Goal: Task Accomplishment & Management: Manage account settings

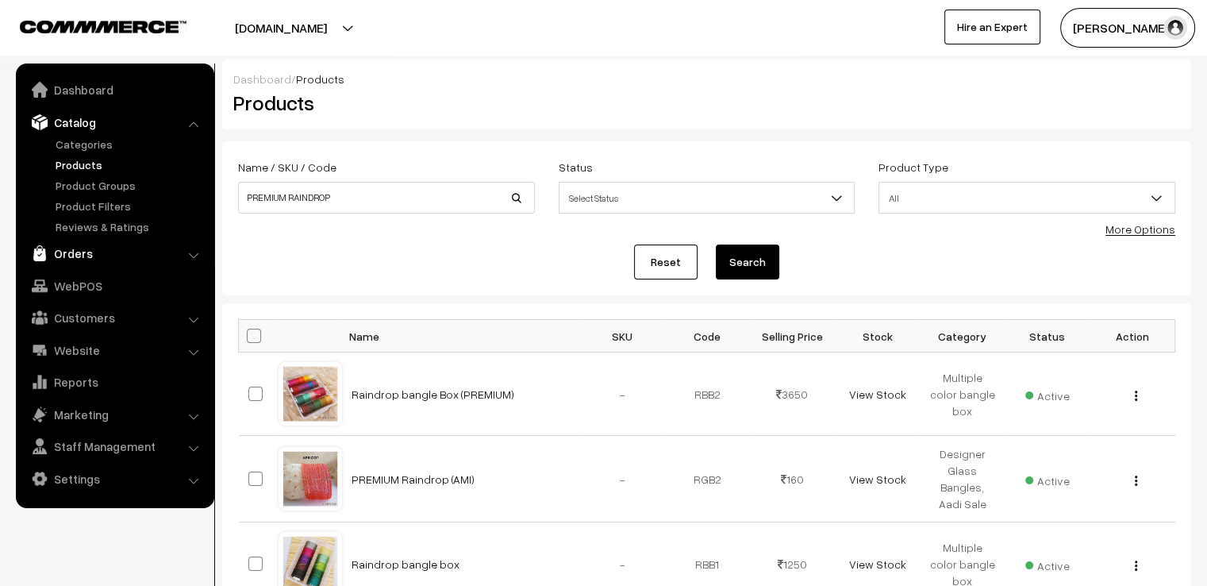
click at [86, 252] on link "Orders" at bounding box center [114, 253] width 189 height 29
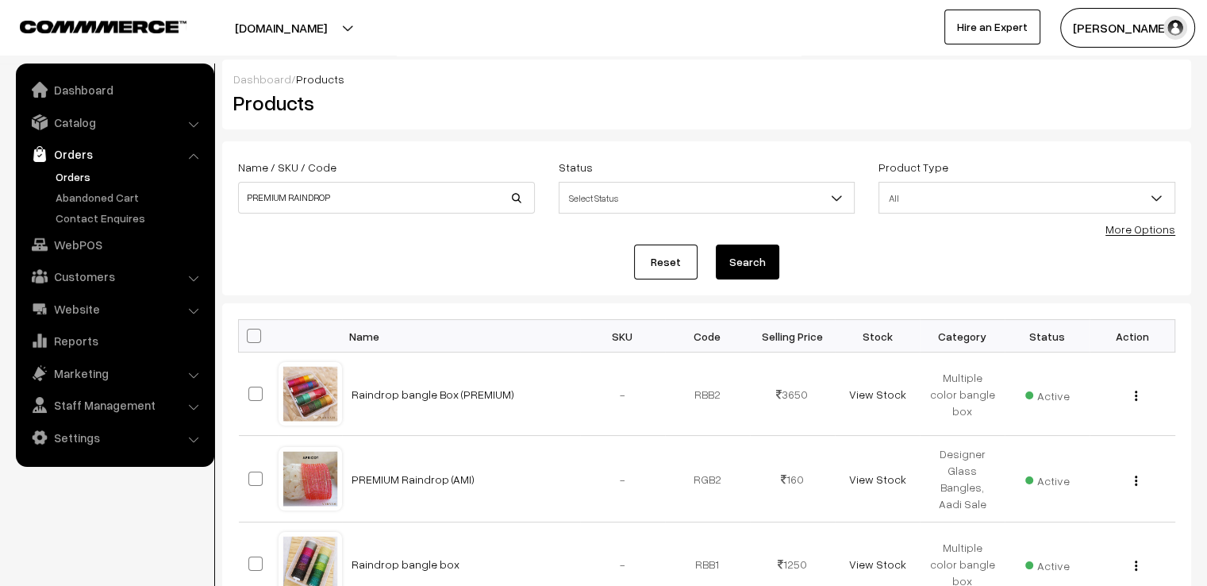
click at [60, 175] on link "Orders" at bounding box center [130, 176] width 157 height 17
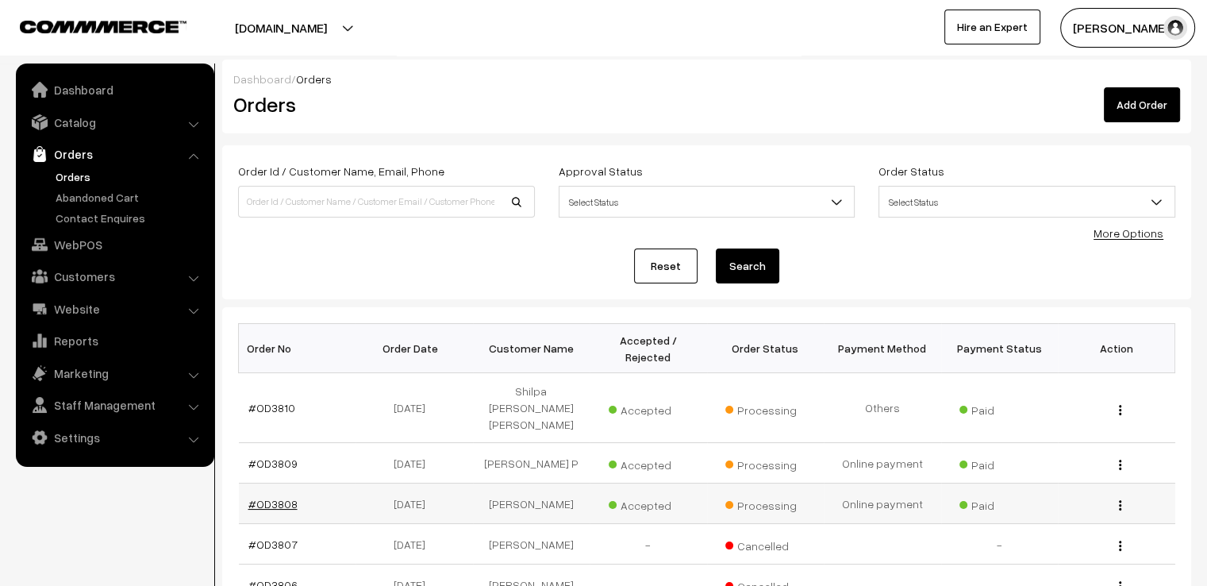
click at [270, 497] on link "#OD3808" at bounding box center [272, 503] width 49 height 13
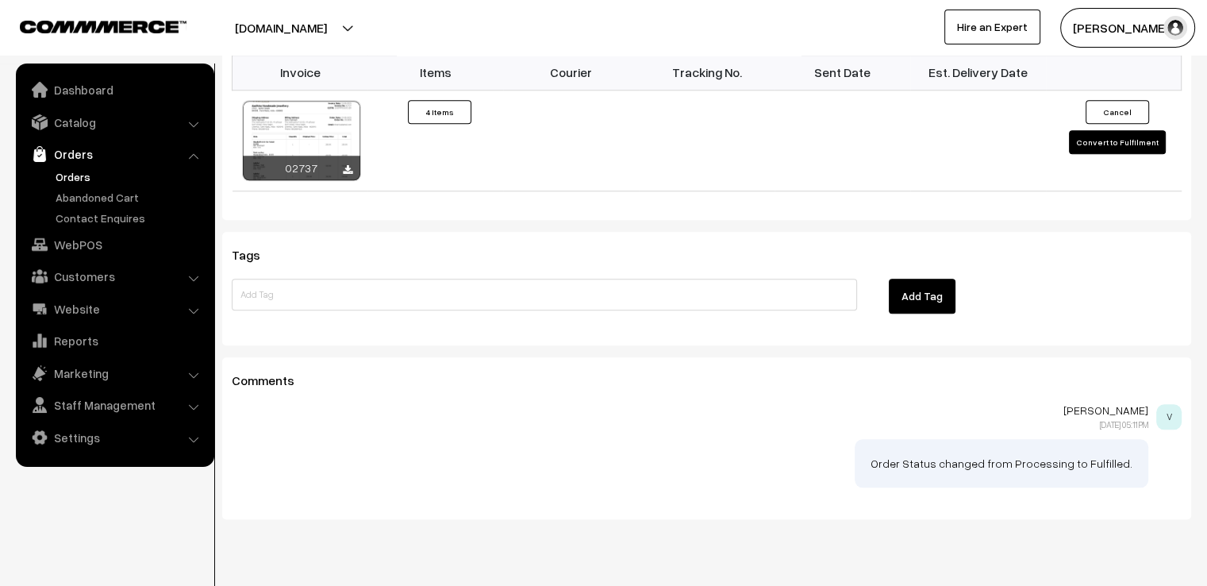
scroll to position [1465, 0]
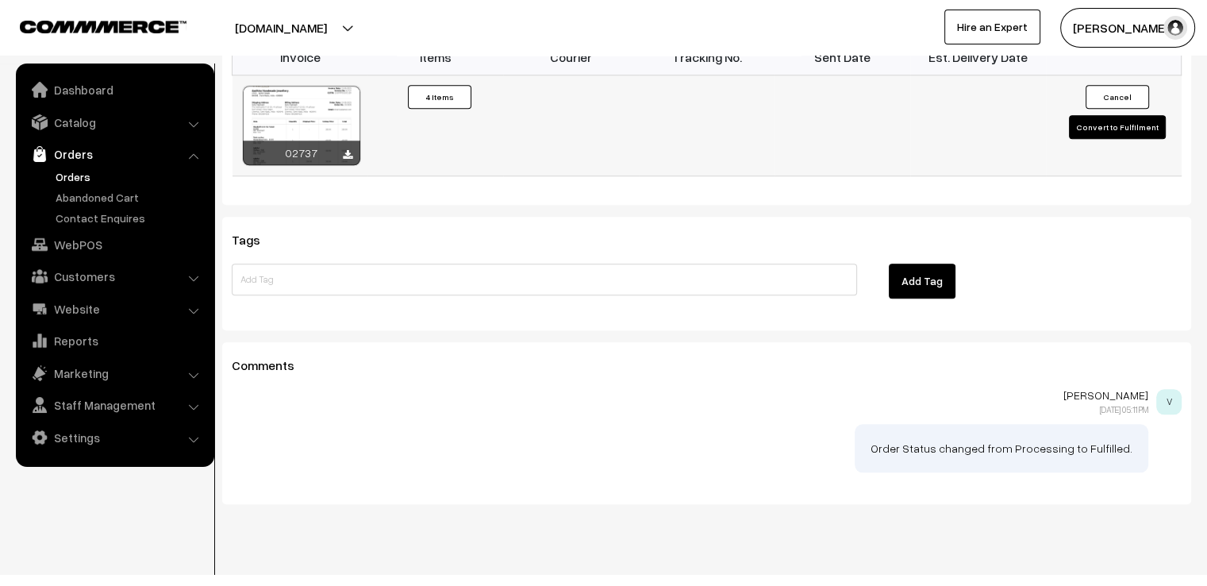
click at [1126, 115] on button "Convert to Fulfilment" at bounding box center [1117, 127] width 97 height 24
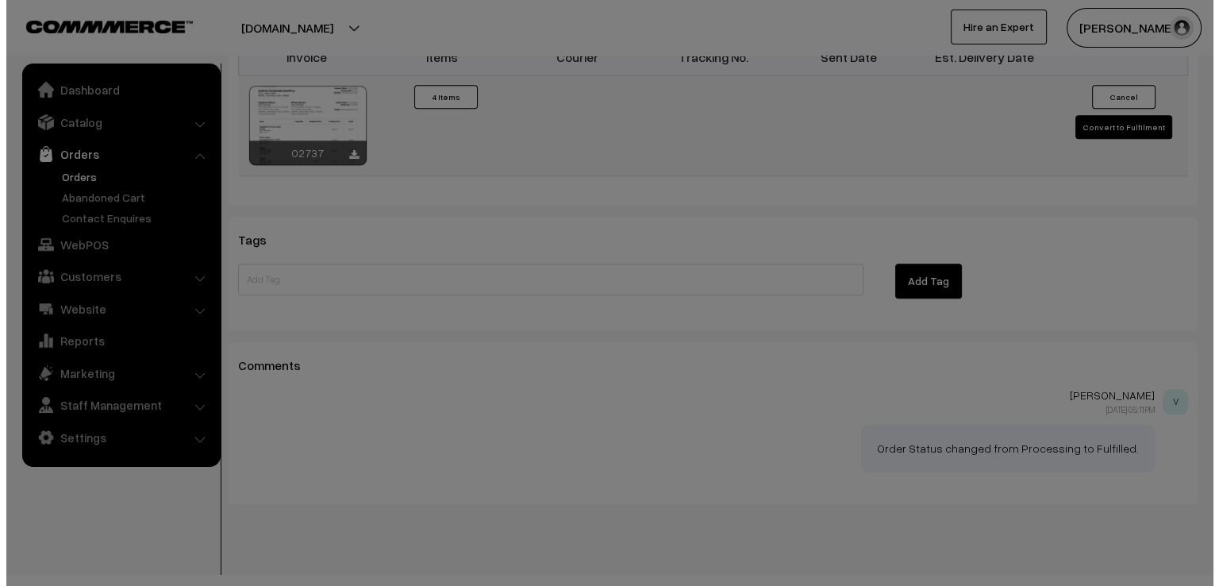
scroll to position [1470, 0]
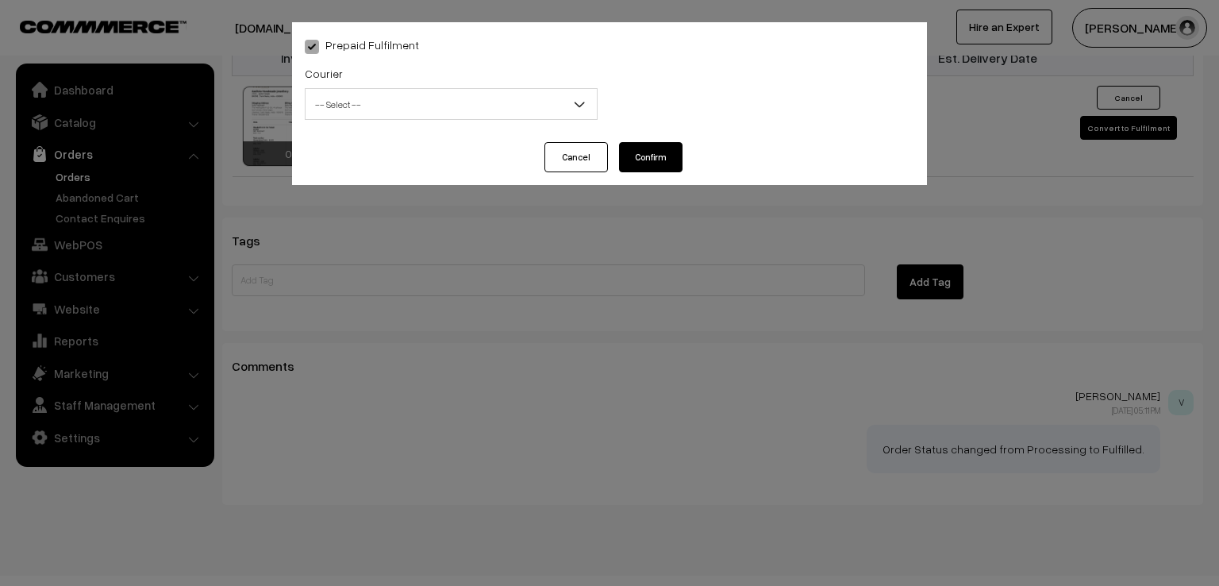
click at [545, 95] on span "-- Select --" at bounding box center [451, 104] width 291 height 28
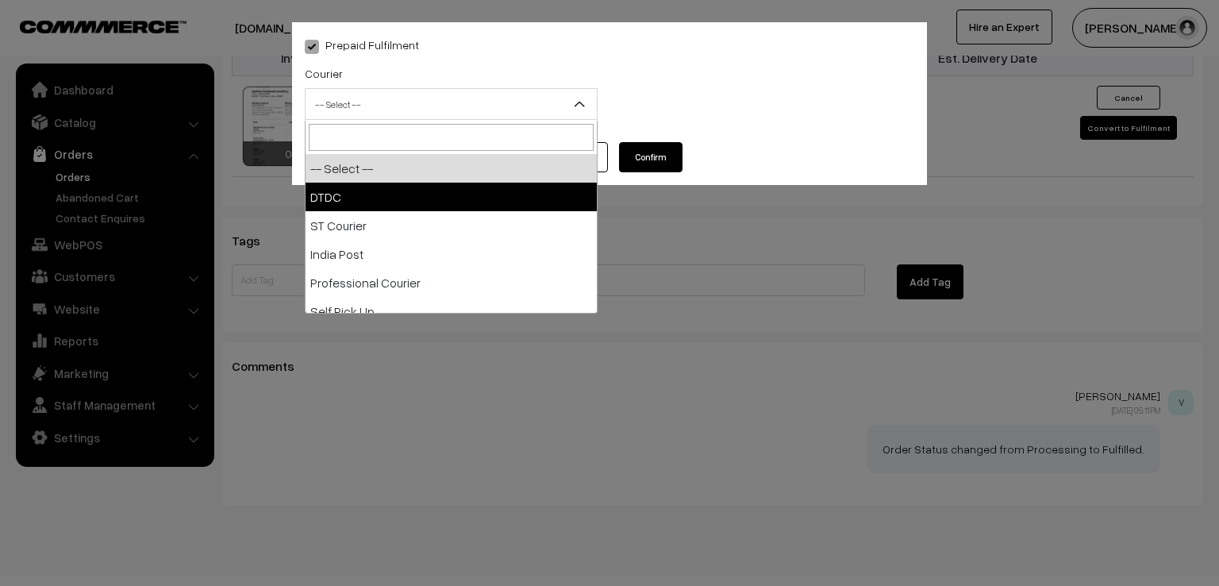
select select "1"
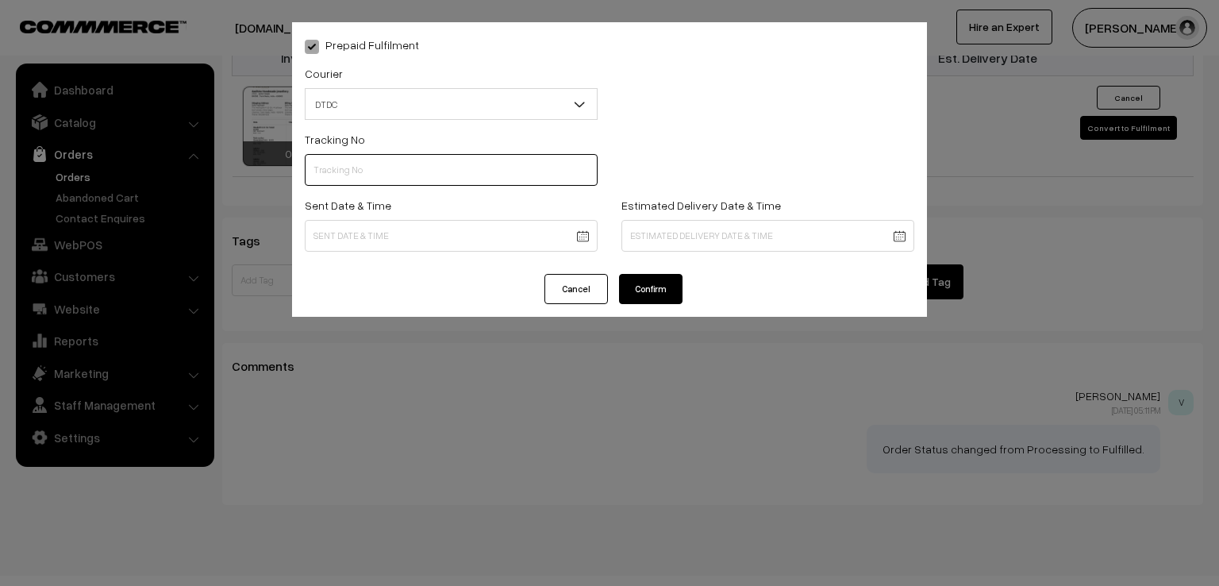
click at [390, 175] on input "text" at bounding box center [451, 170] width 293 height 32
type input "D1007556307"
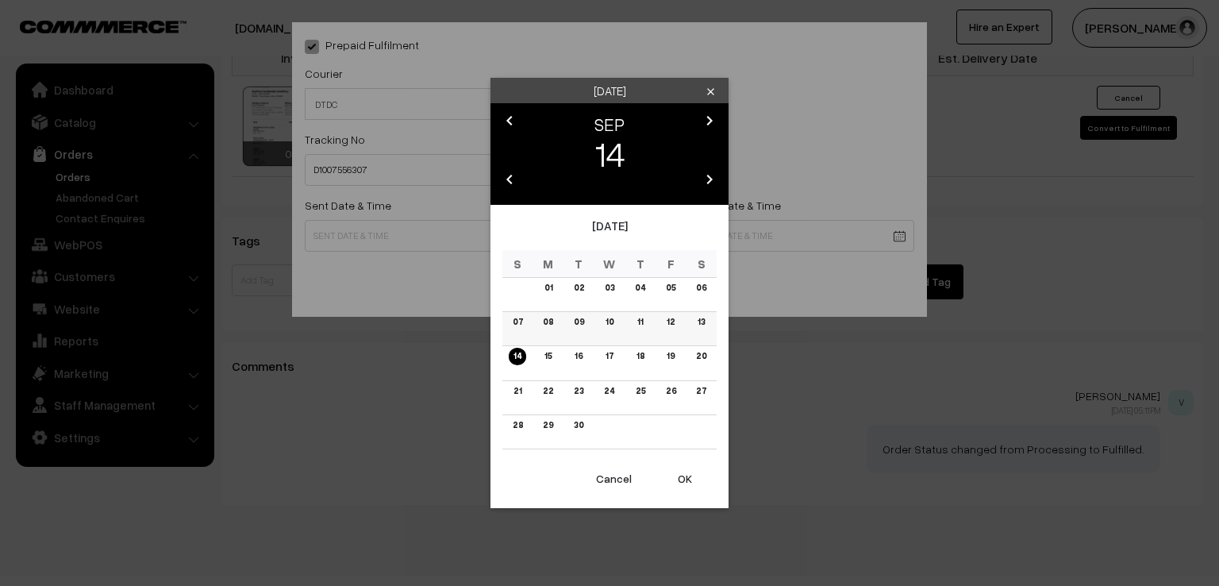
click at [702, 329] on link "13" at bounding box center [701, 321] width 17 height 17
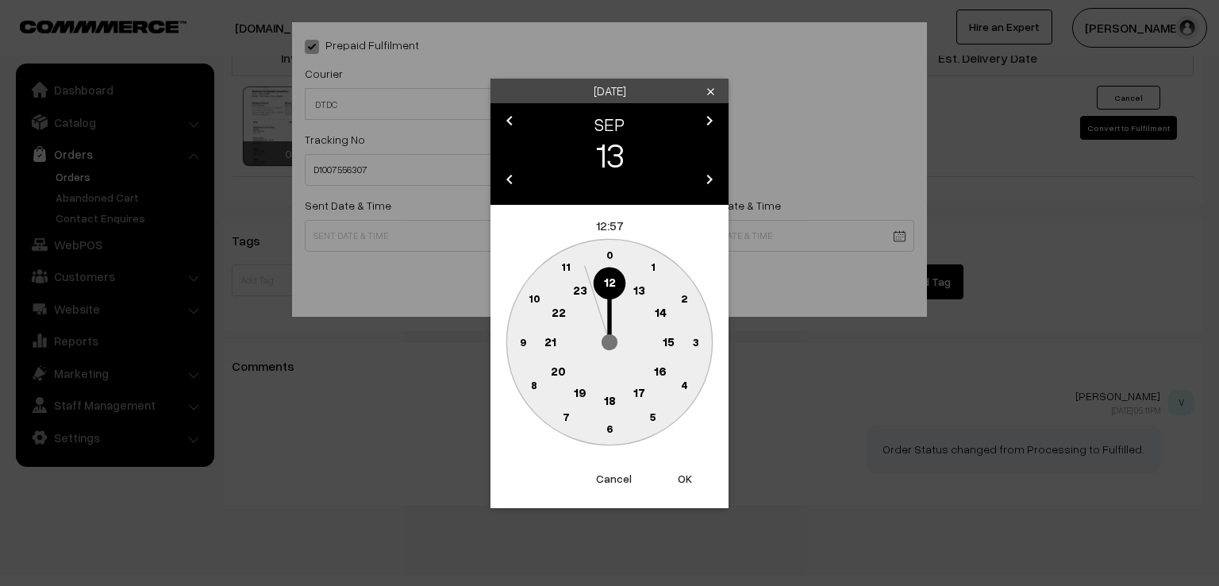
click at [517, 333] on circle at bounding box center [522, 341] width 33 height 33
click at [609, 250] on text "0" at bounding box center [609, 254] width 7 height 13
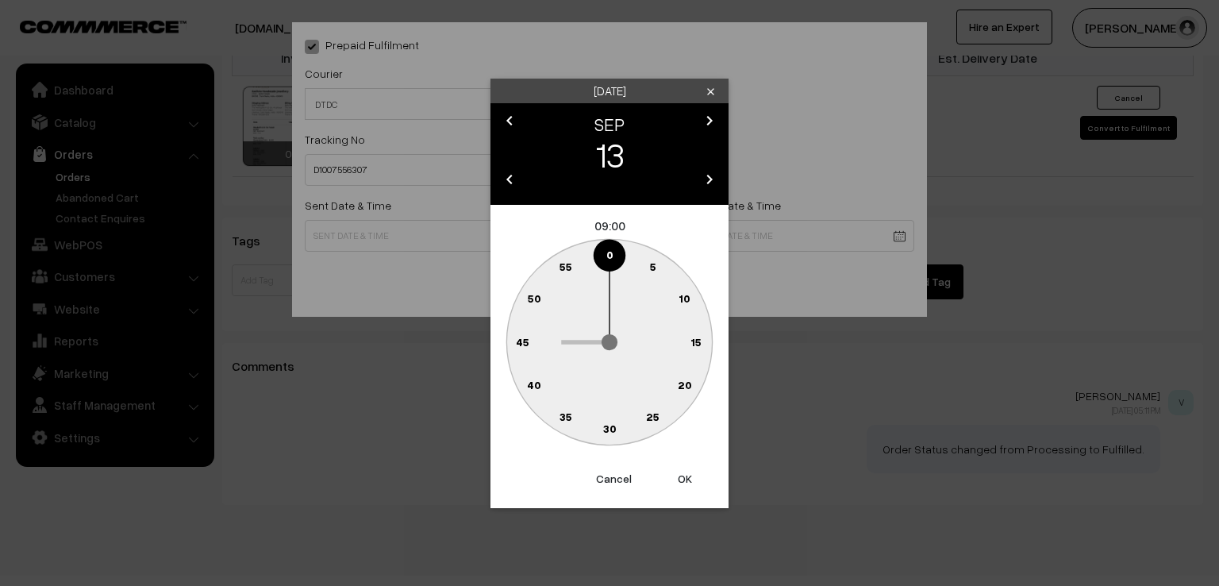
type input "13-09-2025 09:00"
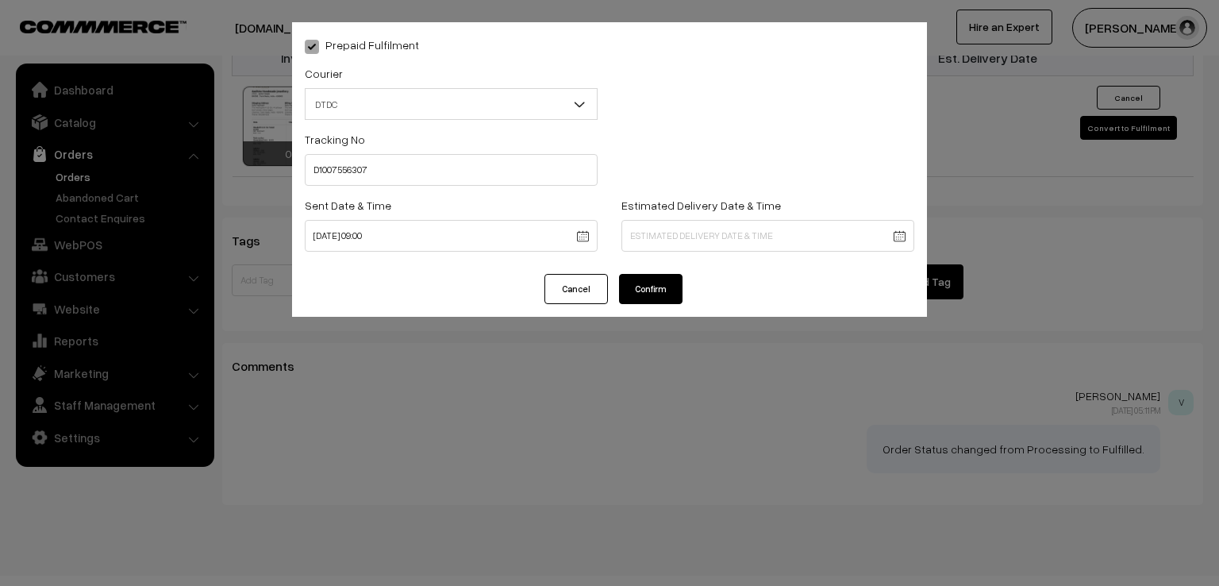
click at [640, 299] on button "Confirm" at bounding box center [650, 289] width 63 height 30
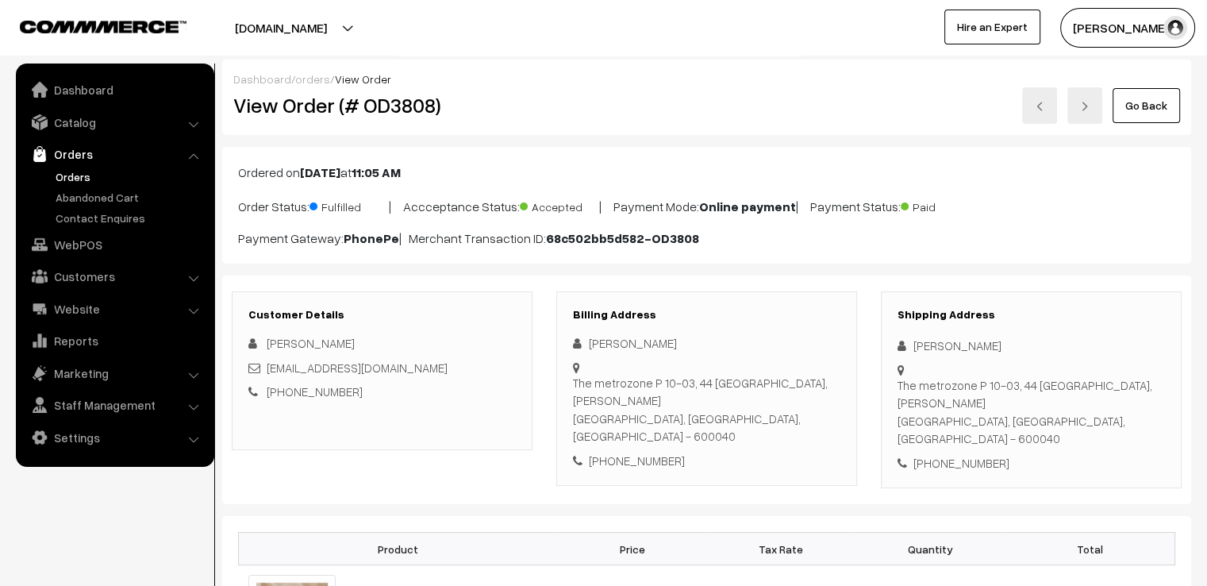
click at [1171, 112] on link "Go Back" at bounding box center [1146, 105] width 67 height 35
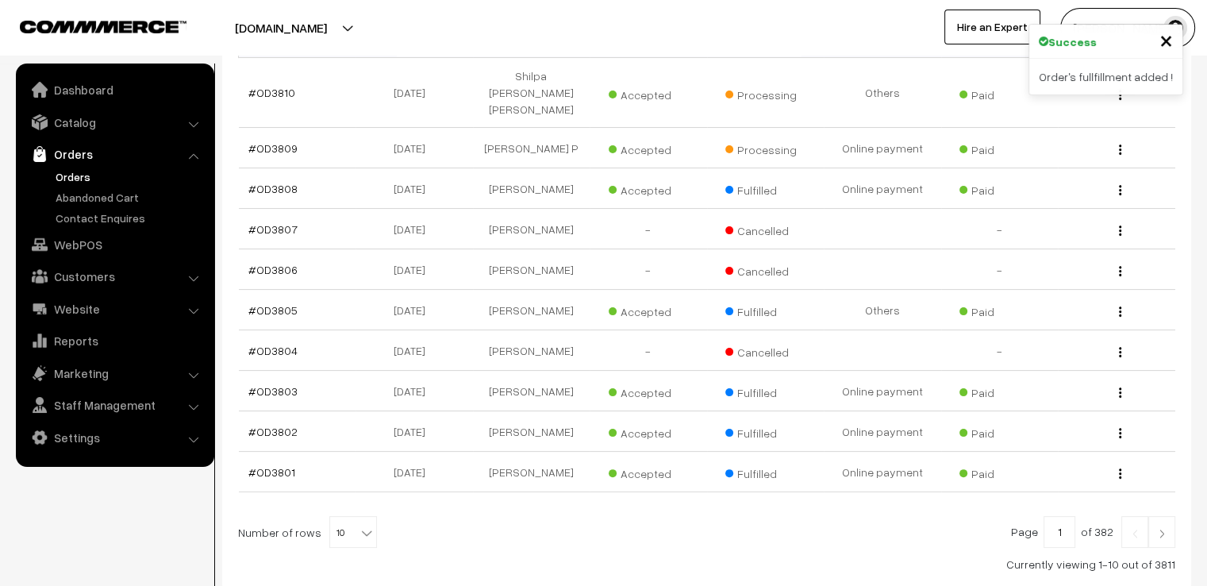
scroll to position [385, 0]
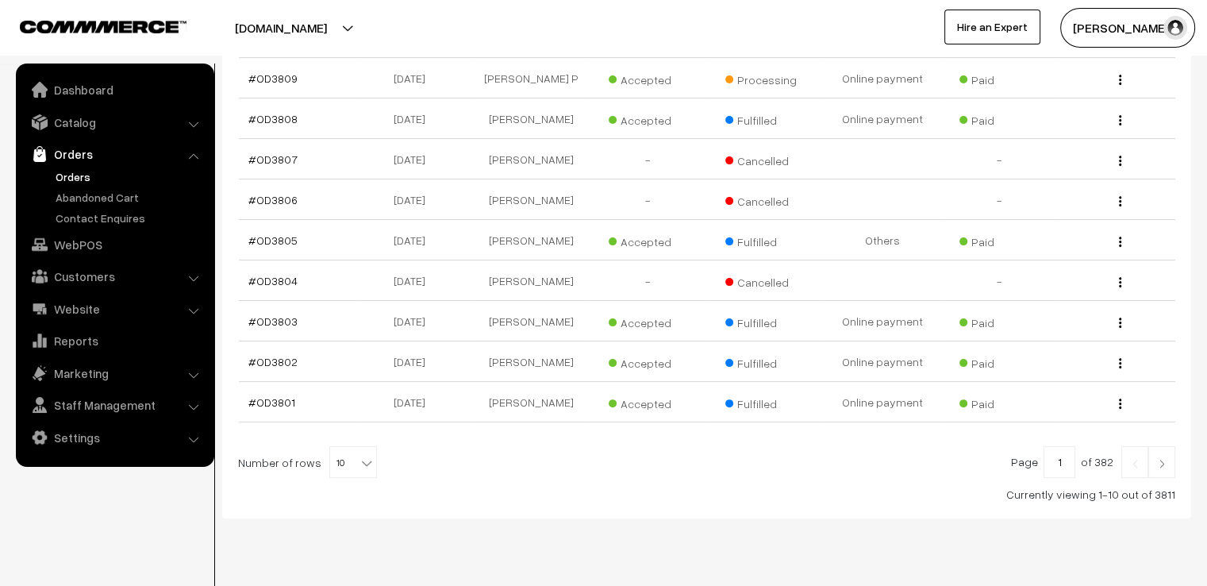
click at [359, 455] on b at bounding box center [367, 463] width 16 height 16
select select "100"
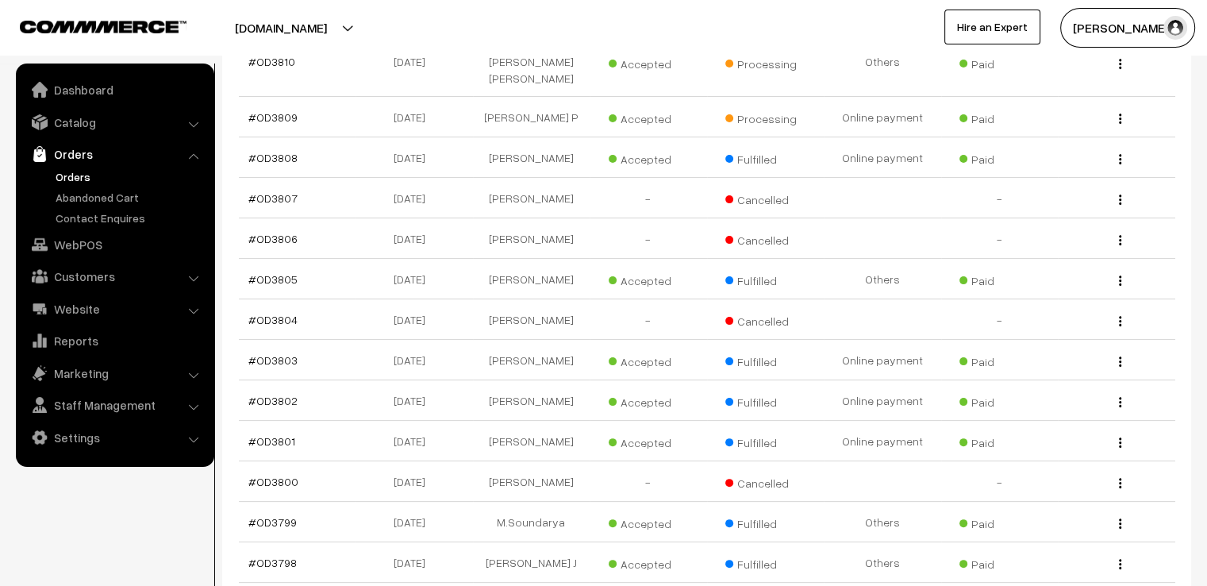
scroll to position [317, 0]
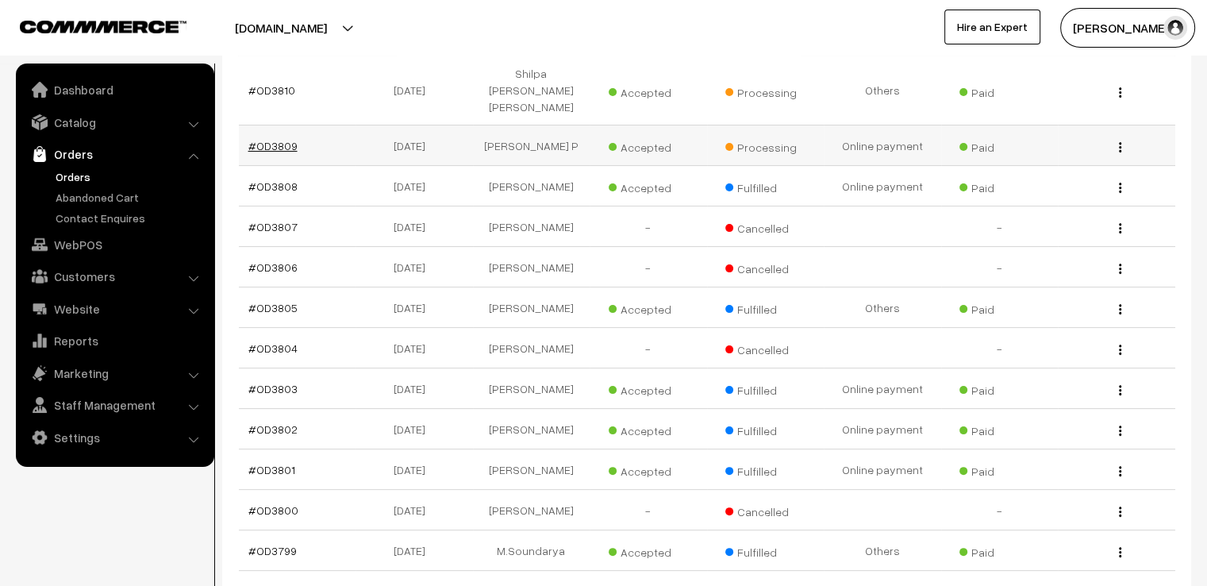
click at [283, 139] on link "#OD3809" at bounding box center [272, 145] width 49 height 13
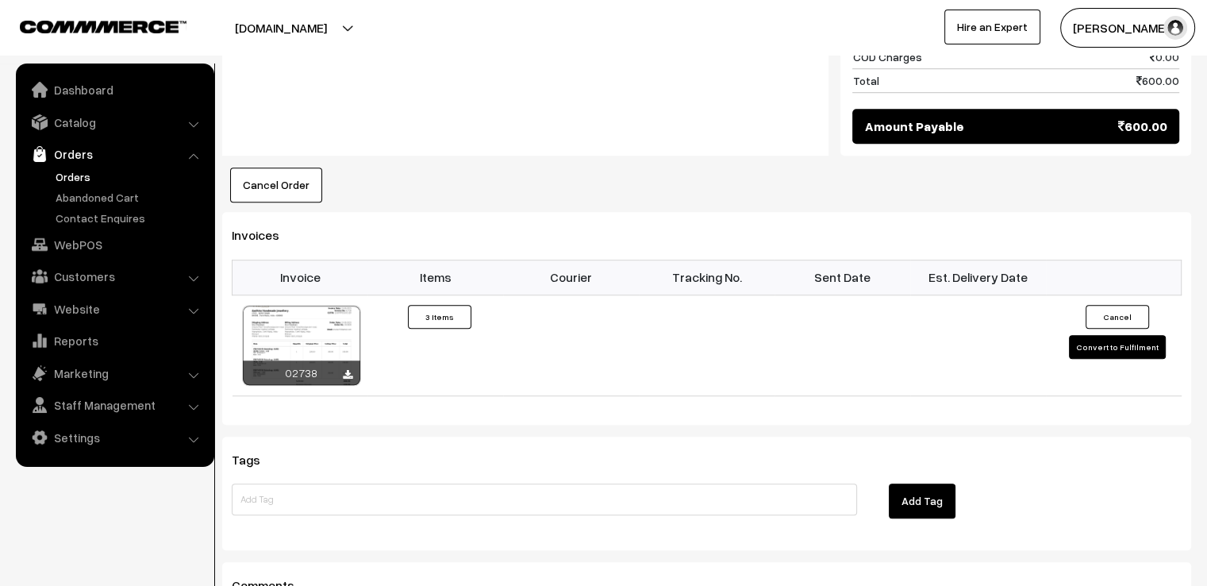
scroll to position [1156, 0]
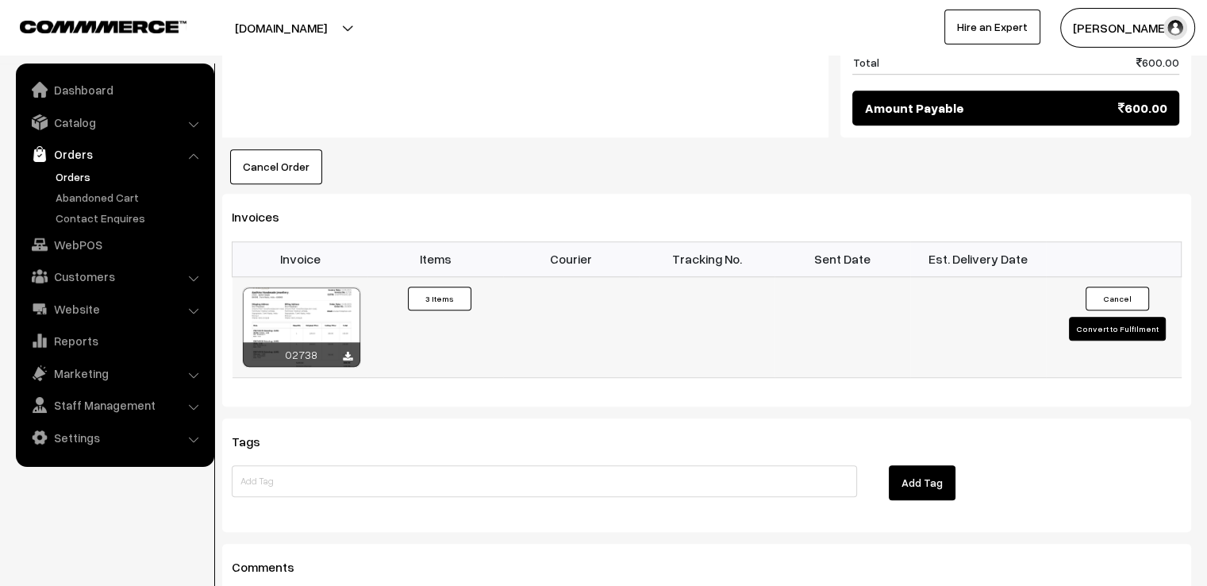
click at [1108, 317] on button "Convert to Fulfilment" at bounding box center [1117, 329] width 97 height 24
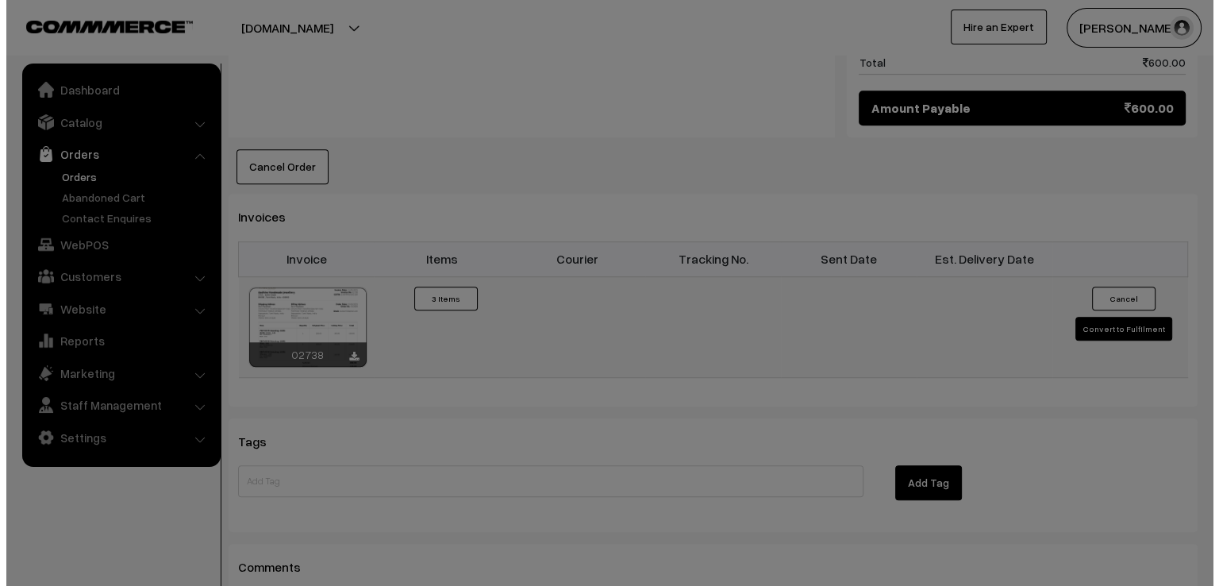
scroll to position [1160, 0]
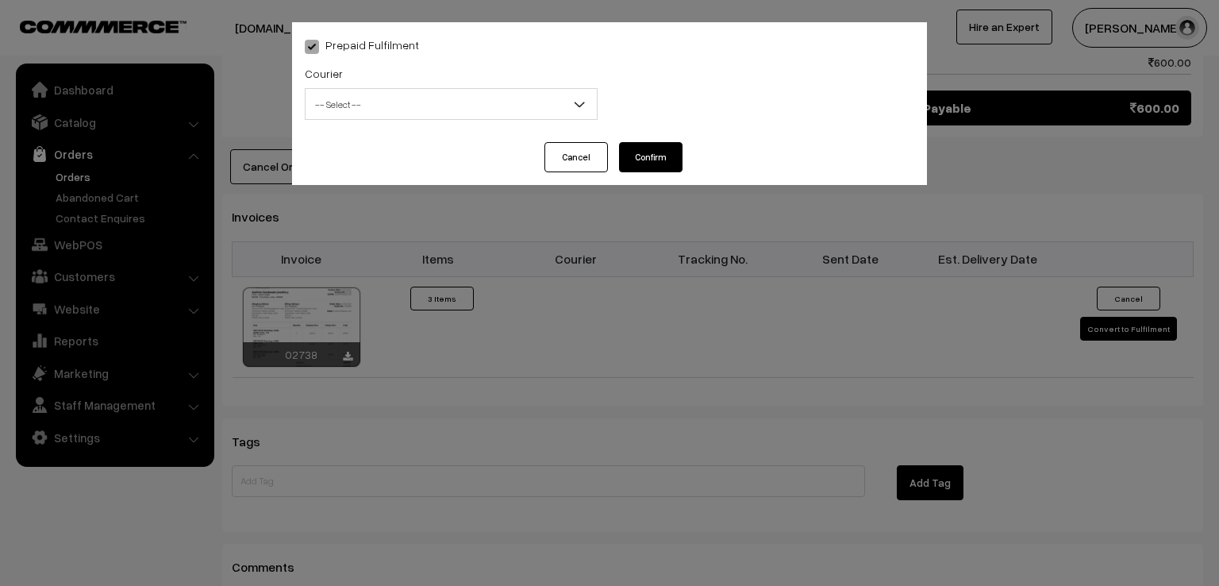
click at [545, 109] on span "-- Select --" at bounding box center [451, 104] width 291 height 28
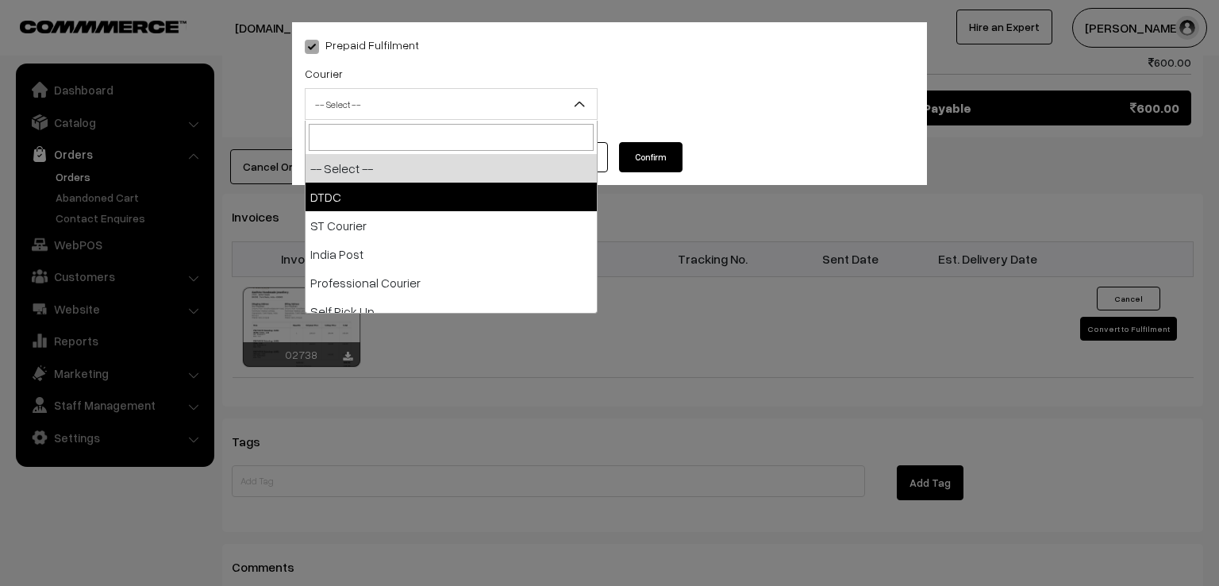
select select "1"
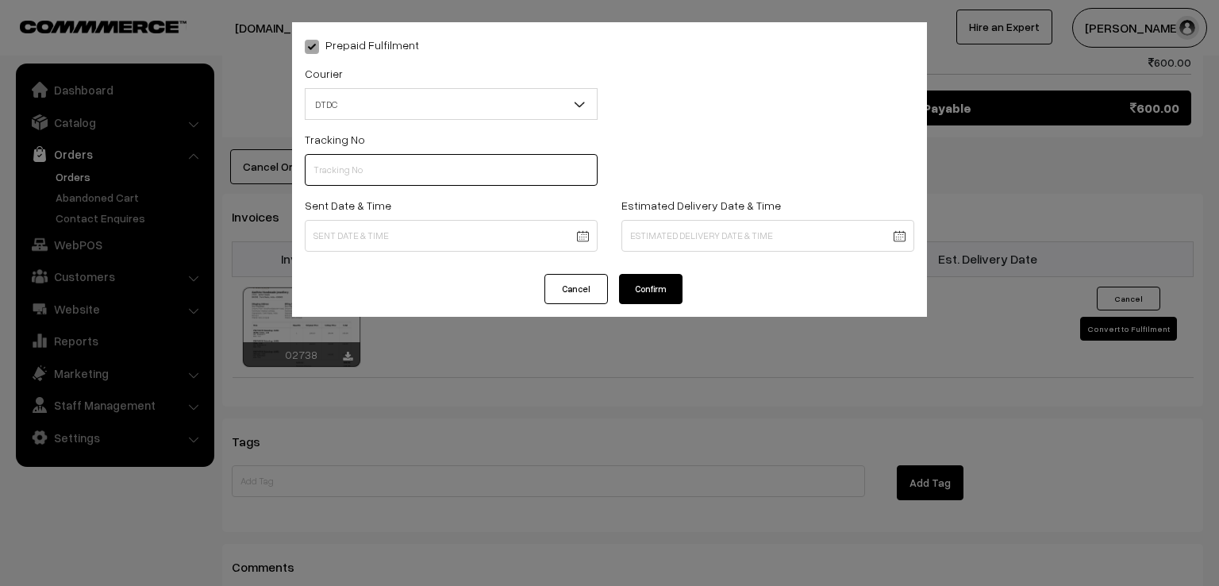
click at [430, 174] on input "text" at bounding box center [451, 170] width 293 height 32
type input "D1007556306"
click at [412, 215] on div "Sent Date & Time" at bounding box center [451, 223] width 293 height 56
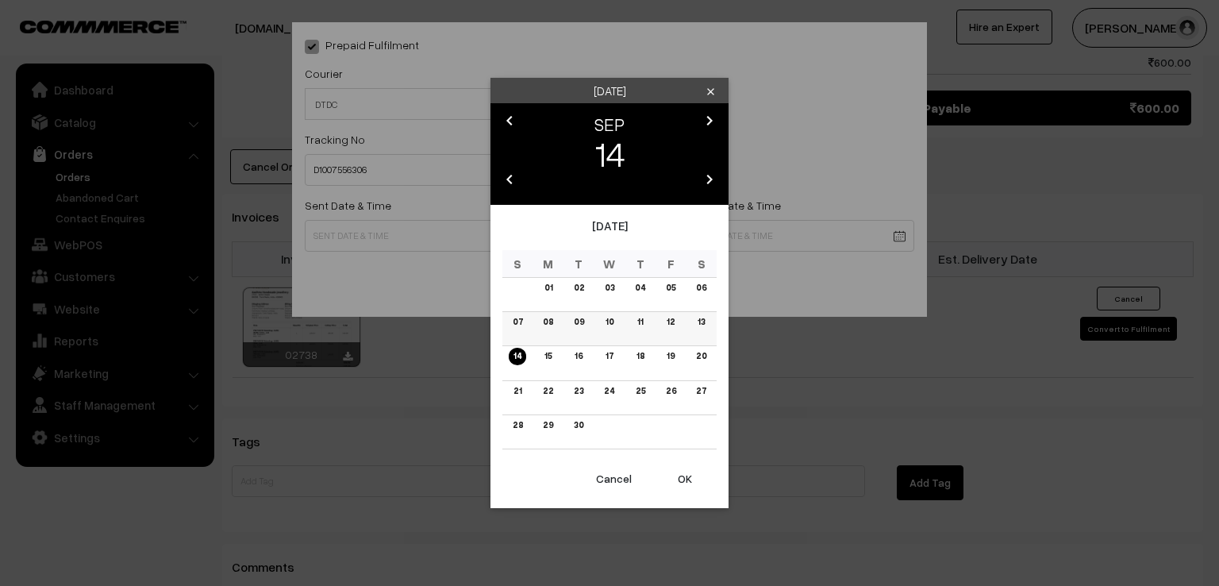
click at [701, 319] on link "13" at bounding box center [701, 321] width 17 height 17
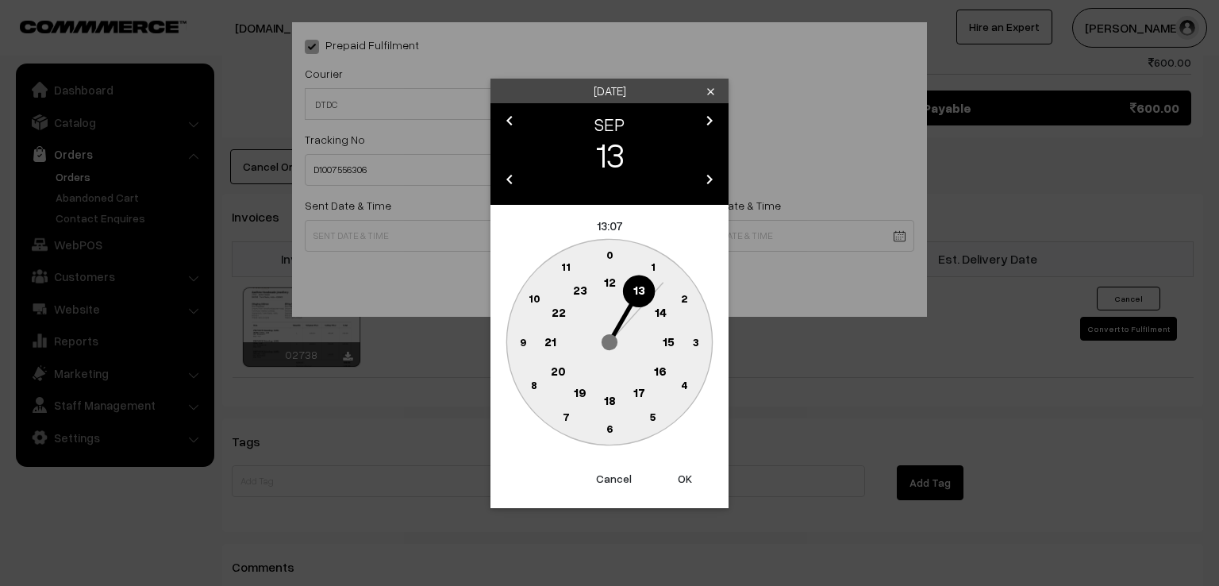
click at [527, 346] on circle at bounding box center [522, 341] width 33 height 33
click at [609, 252] on text "0" at bounding box center [609, 254] width 7 height 13
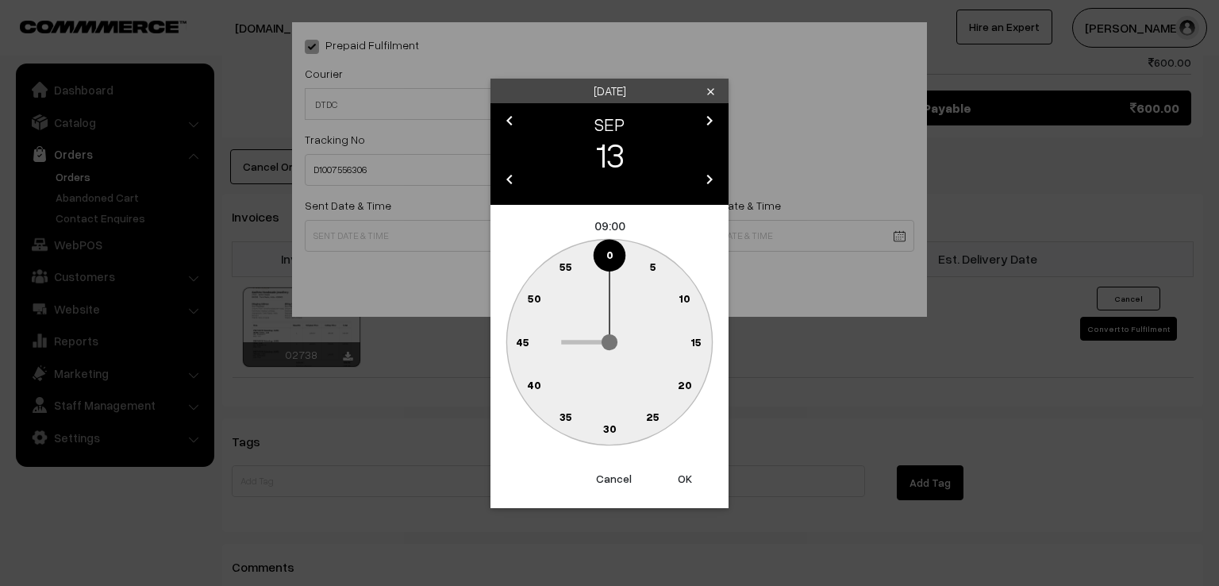
type input "13-09-2025 09:00"
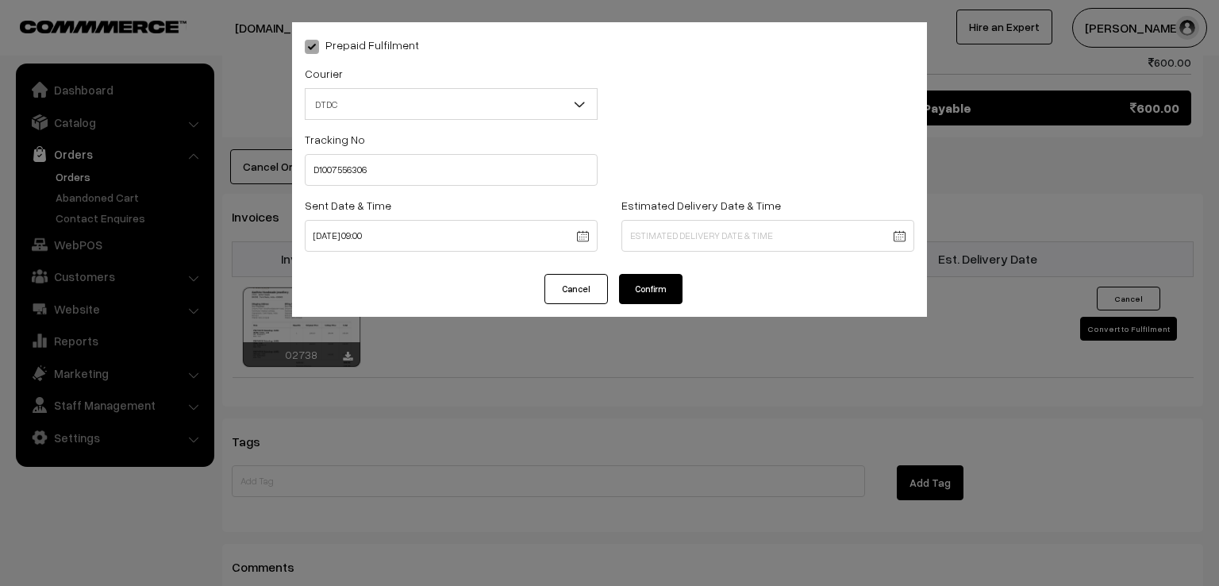
click at [648, 297] on button "Confirm" at bounding box center [650, 289] width 63 height 30
